Goal: Navigation & Orientation: Understand site structure

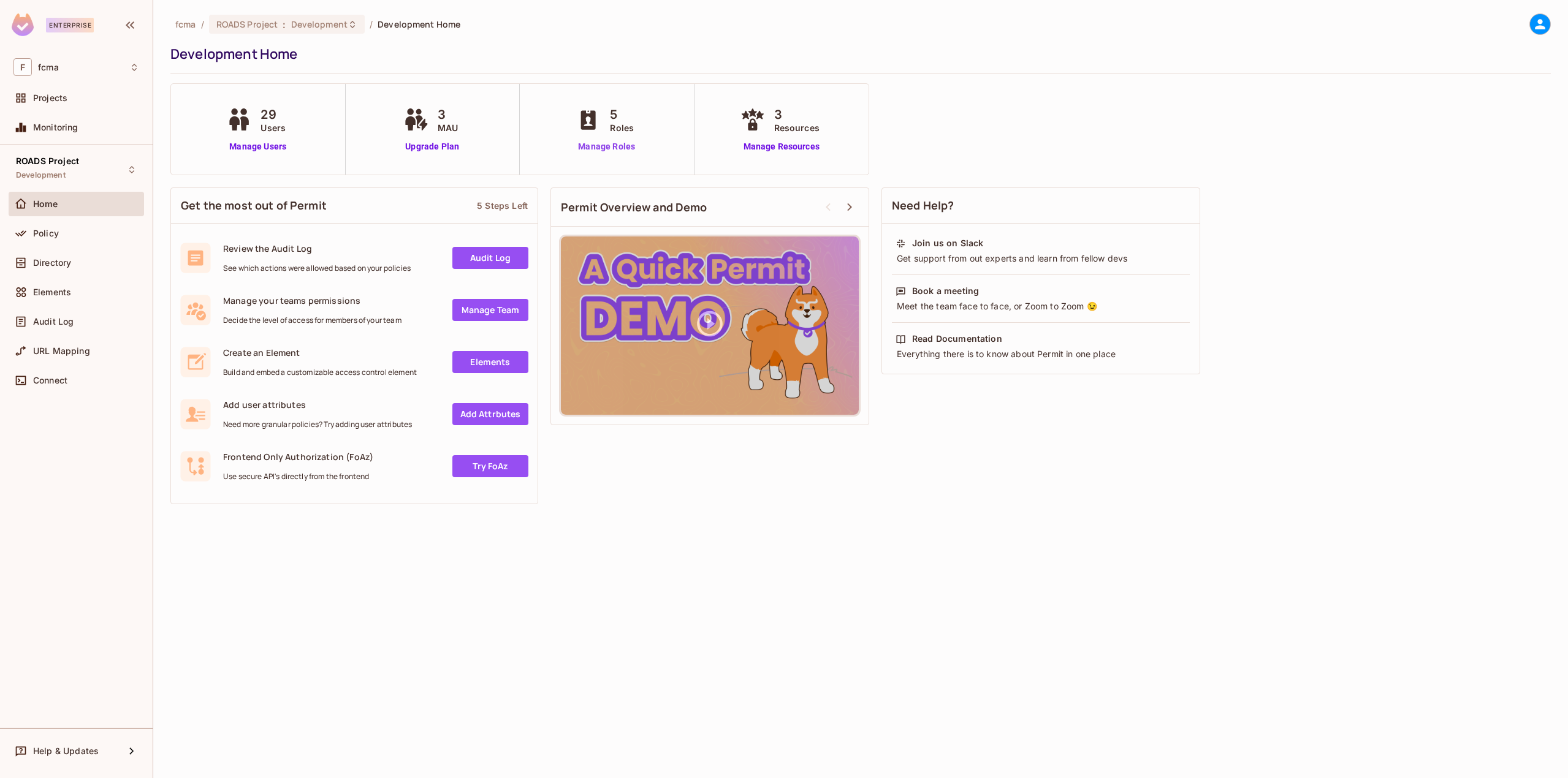
click at [624, 145] on link "Manage Roles" at bounding box center [606, 147] width 67 height 13
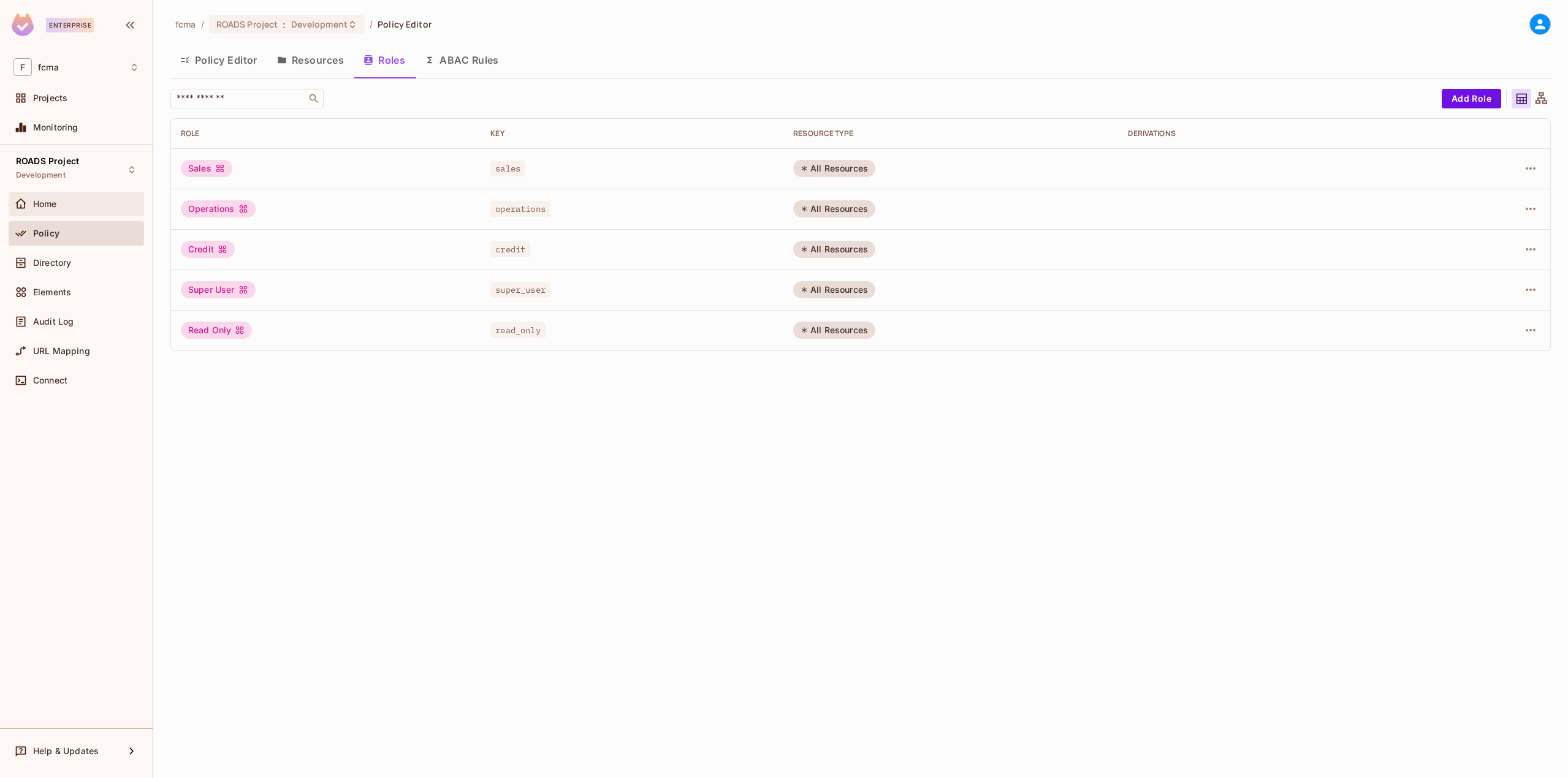
click at [59, 209] on div "Home" at bounding box center [76, 203] width 125 height 15
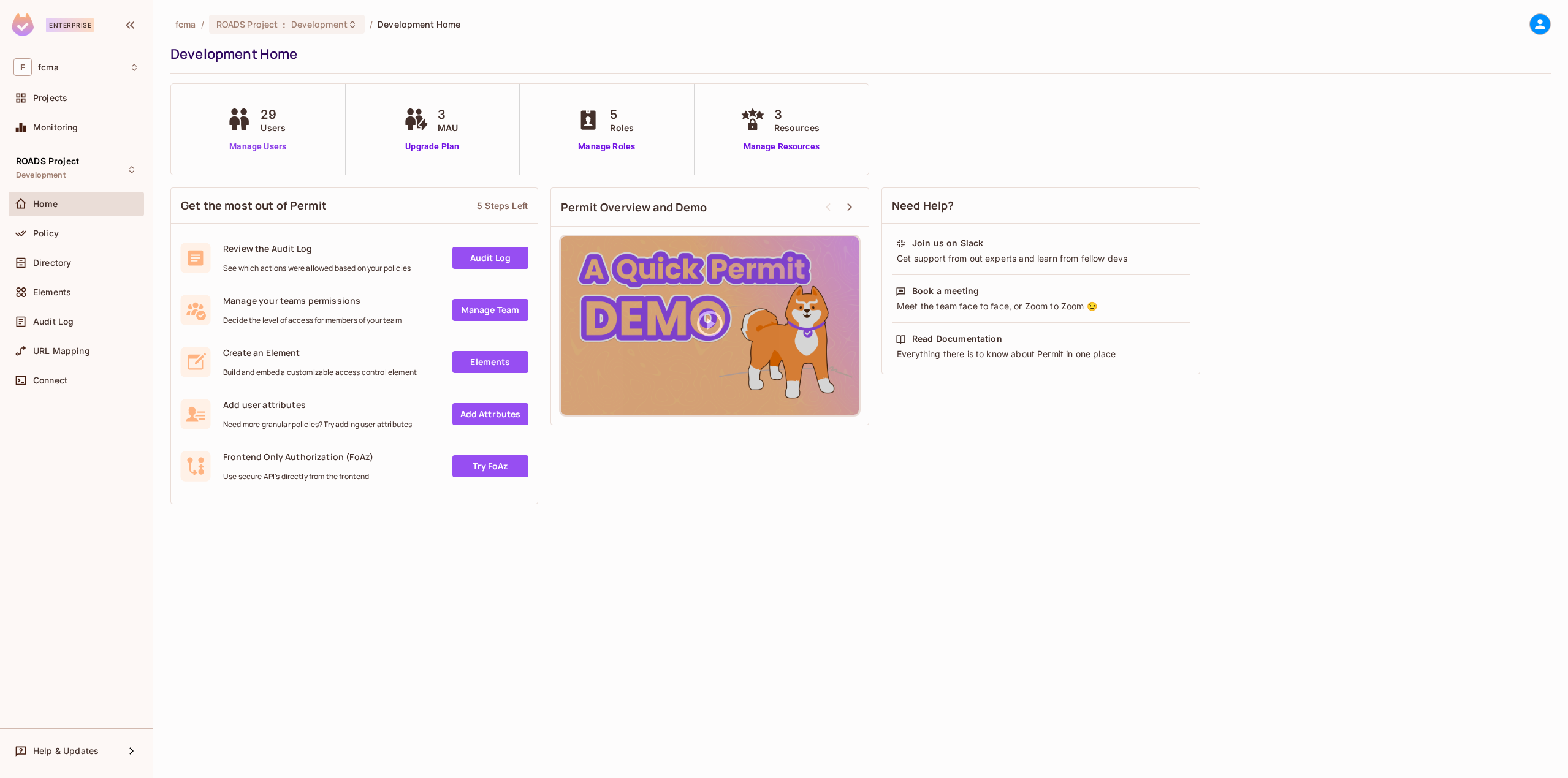
click at [265, 150] on link "Manage Users" at bounding box center [258, 147] width 68 height 13
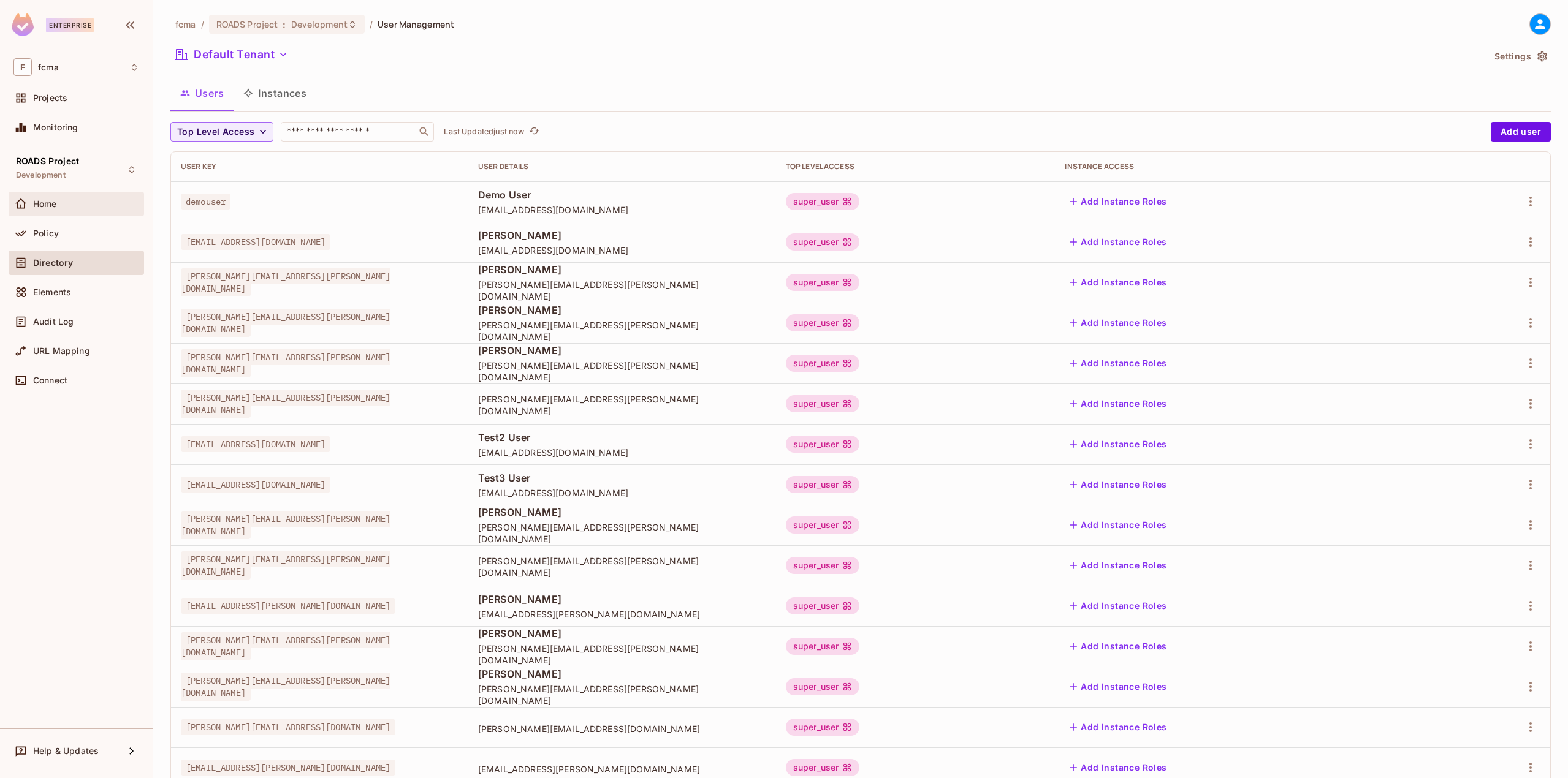
click at [62, 205] on div "Home" at bounding box center [86, 204] width 106 height 10
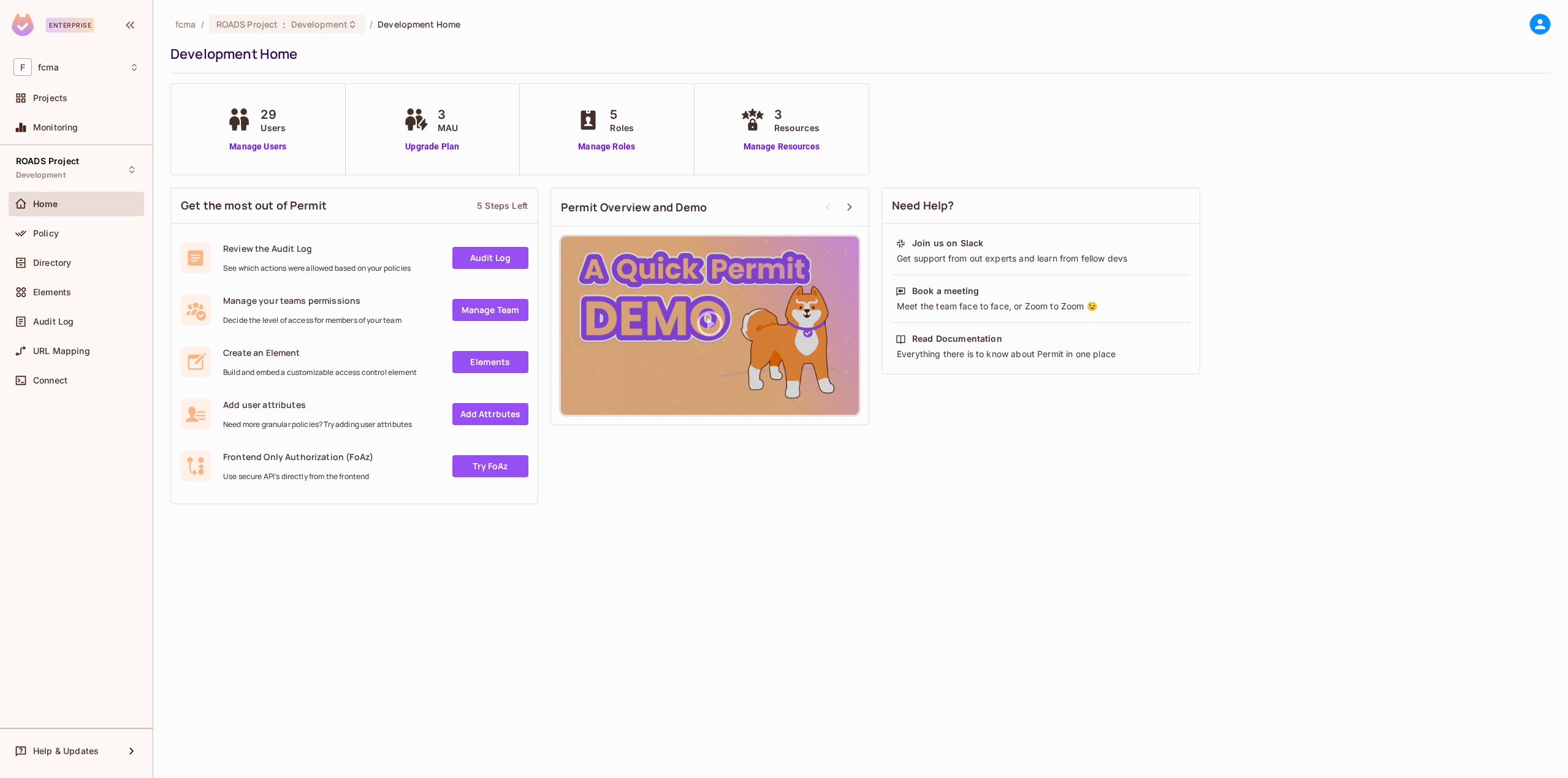
click at [493, 257] on link "Audit Log" at bounding box center [490, 258] width 76 height 22
